Goal: Information Seeking & Learning: Learn about a topic

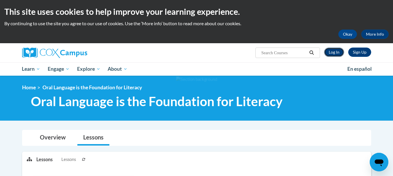
click at [332, 54] on link "Log In" at bounding box center [334, 52] width 20 height 9
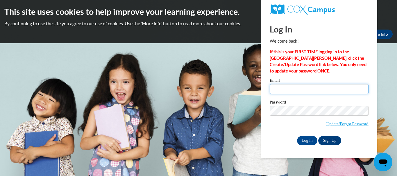
click at [302, 90] on input "Email" at bounding box center [319, 89] width 99 height 10
type input "dwalters@crivitz.k12.wi.us"
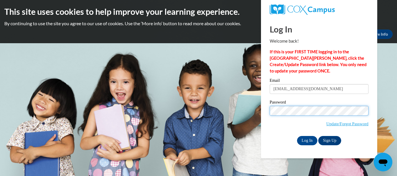
click at [297, 136] on input "Log In" at bounding box center [307, 140] width 20 height 9
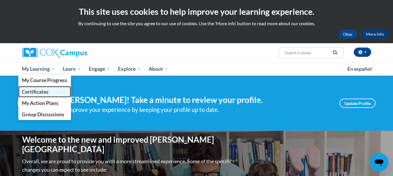
click at [33, 94] on span "Certificates" at bounding box center [35, 92] width 27 height 6
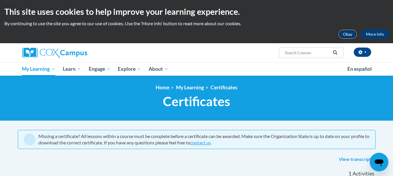
click at [351, 36] on button "Okay" at bounding box center [347, 34] width 19 height 9
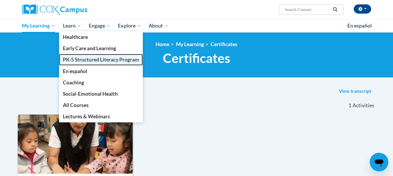
click at [77, 61] on span "PK-5 Structured Literacy Program" at bounding box center [101, 60] width 76 height 6
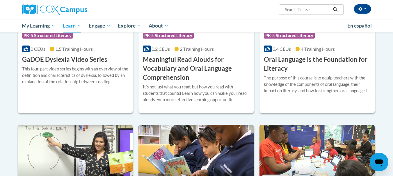
scroll to position [405, 0]
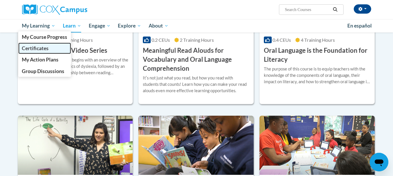
click at [31, 50] on span "Certificates" at bounding box center [35, 48] width 27 height 6
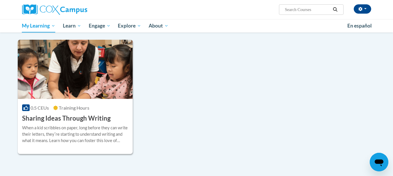
scroll to position [145, 0]
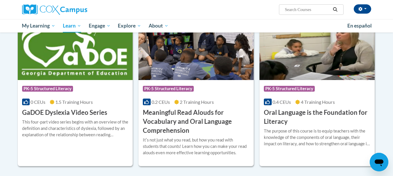
scroll to position [378, 0]
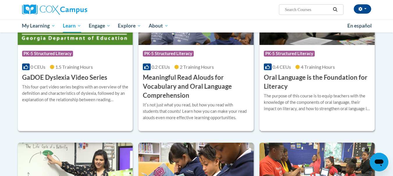
click at [318, 117] on div "More Info Open The purpose of this course is to equip teachers with the knowled…" at bounding box center [316, 106] width 115 height 30
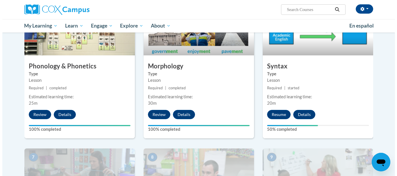
scroll to position [349, 0]
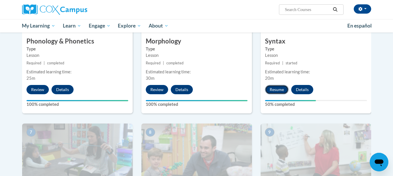
click at [276, 90] on button "Resume" at bounding box center [277, 89] width 24 height 9
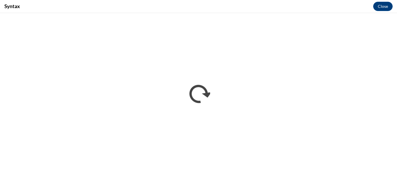
scroll to position [0, 0]
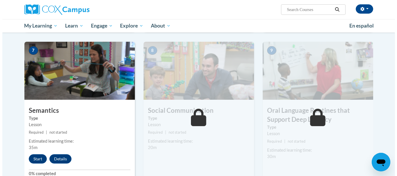
scroll to position [436, 0]
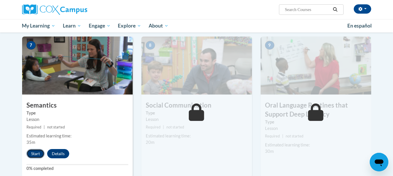
click at [33, 153] on button "Start" at bounding box center [35, 153] width 18 height 9
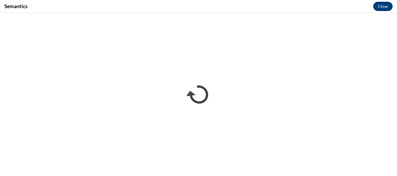
scroll to position [0, 0]
